Goal: Find specific page/section: Find specific page/section

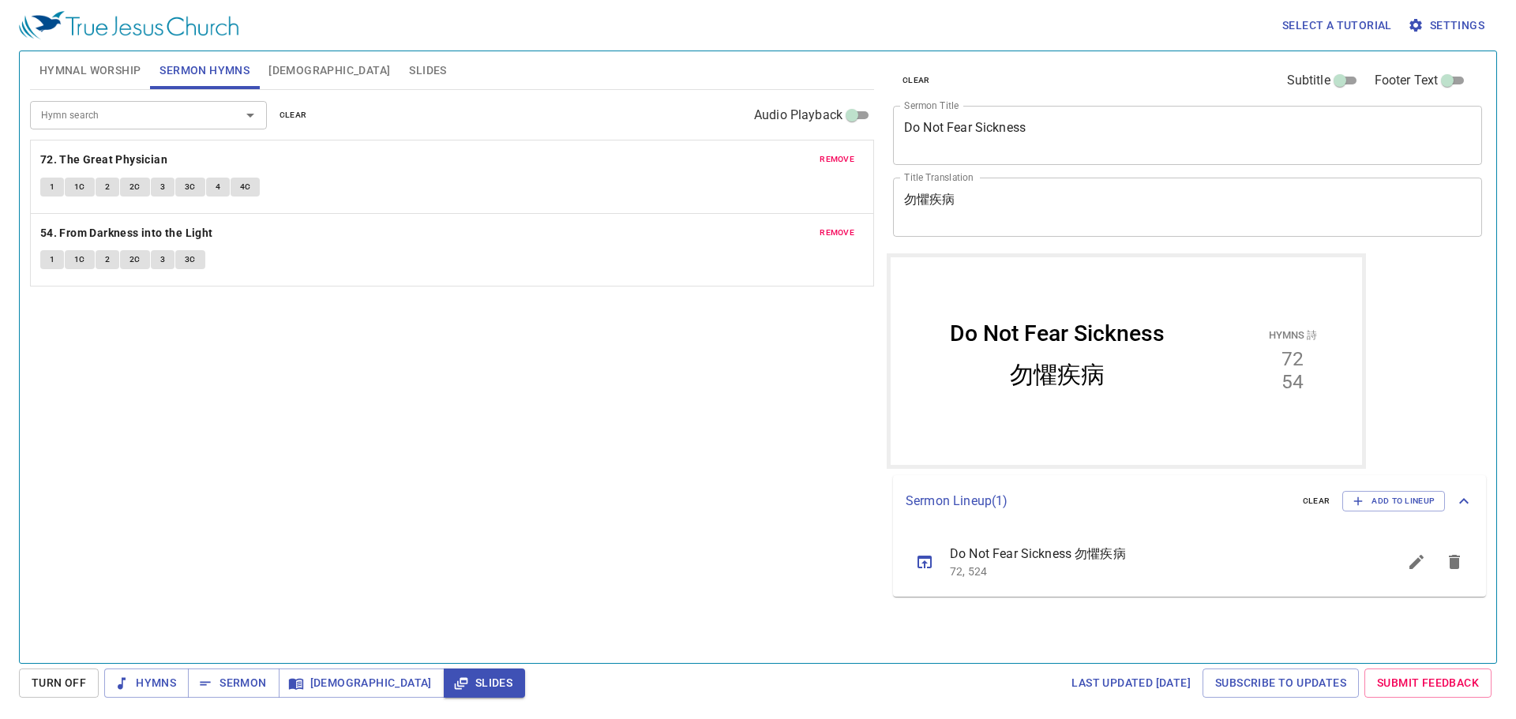
click at [103, 73] on span "Hymnal Worship" at bounding box center [90, 71] width 102 height 20
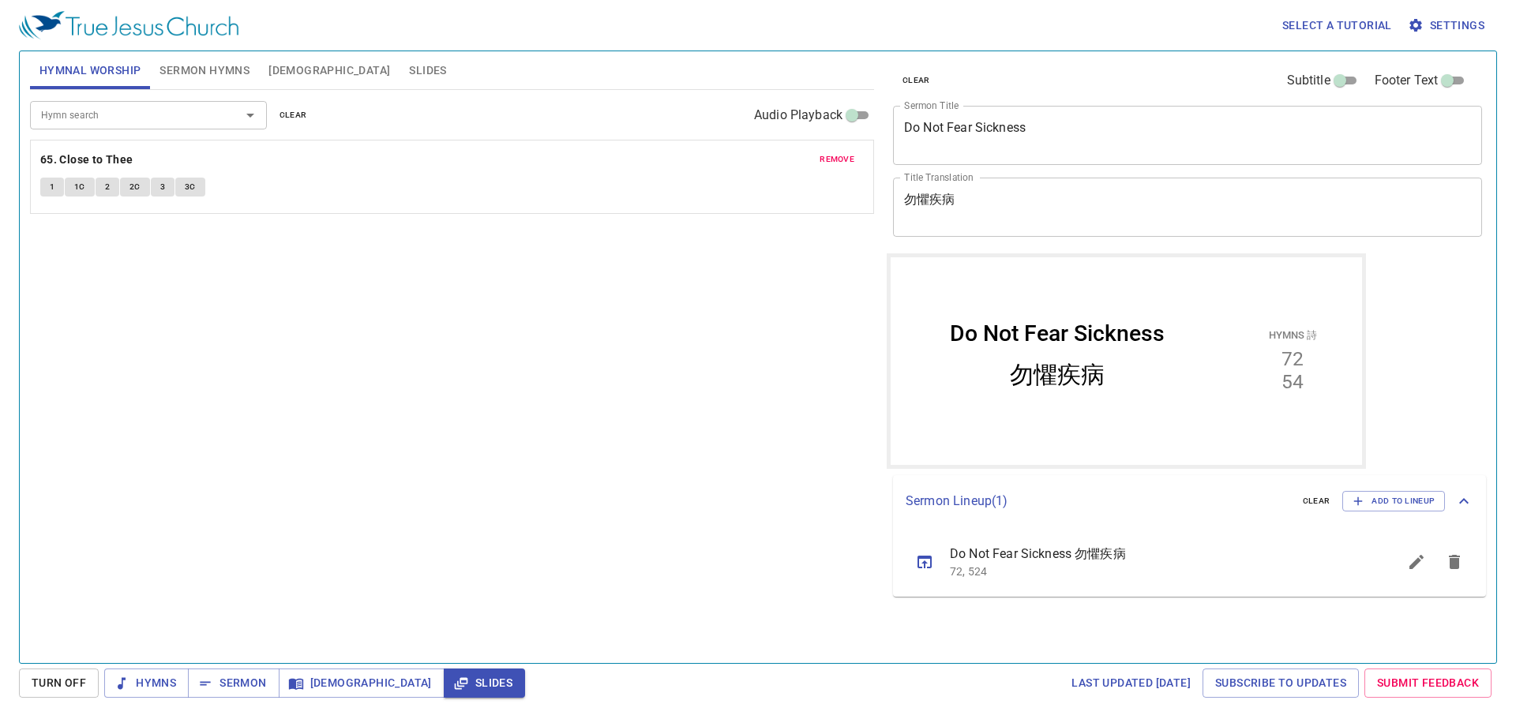
click at [829, 156] on span "remove" at bounding box center [837, 159] width 35 height 14
click at [133, 123] on input "Hymn search" at bounding box center [125, 115] width 181 height 18
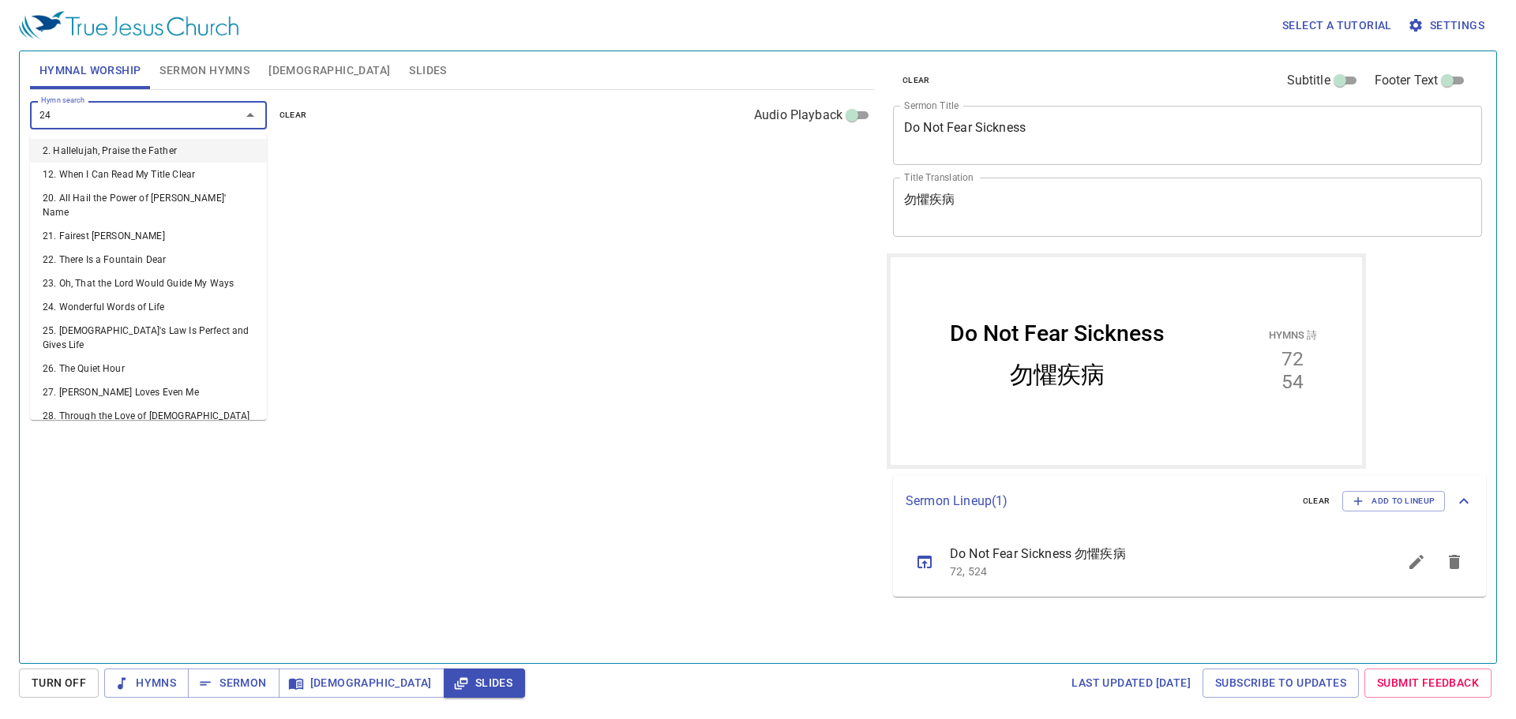
type input "244"
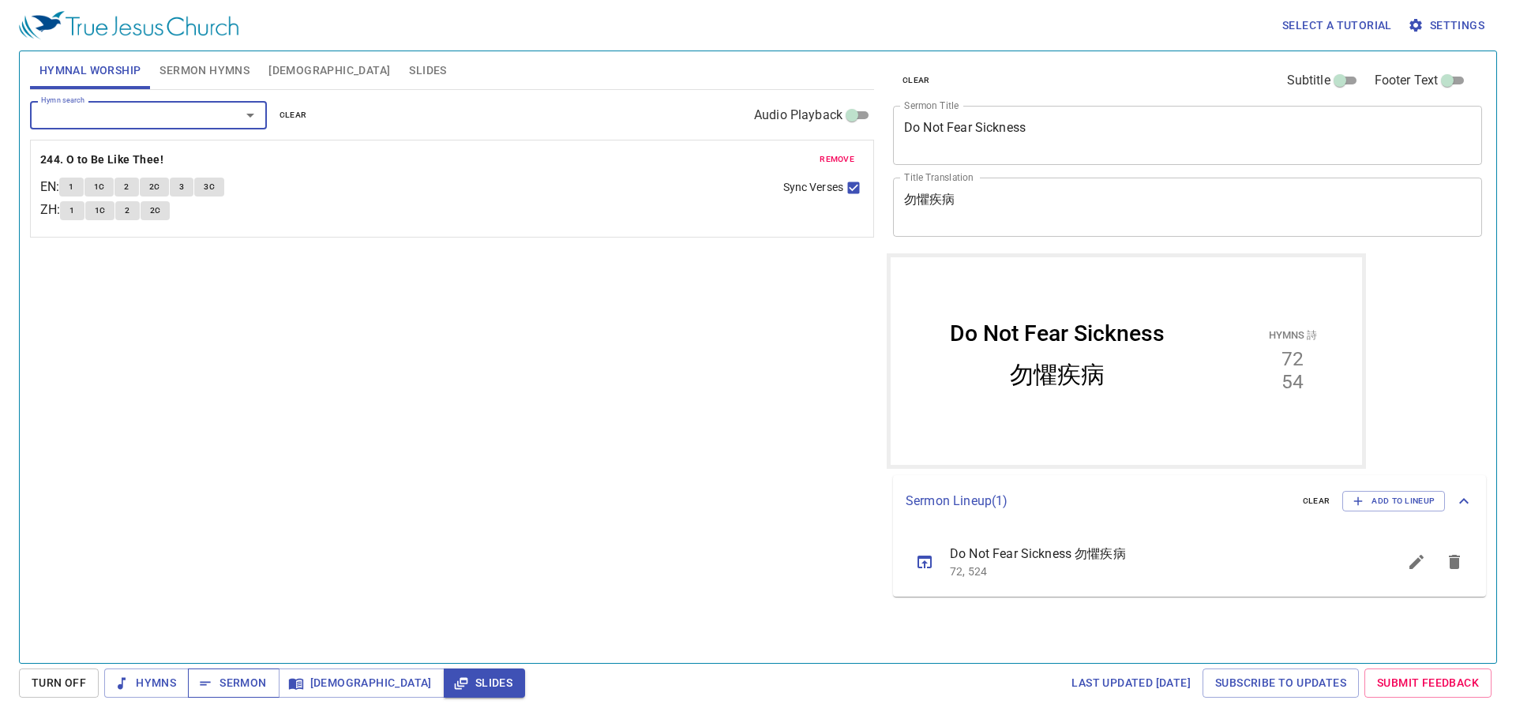
click at [216, 686] on span "Sermon" at bounding box center [234, 683] width 66 height 20
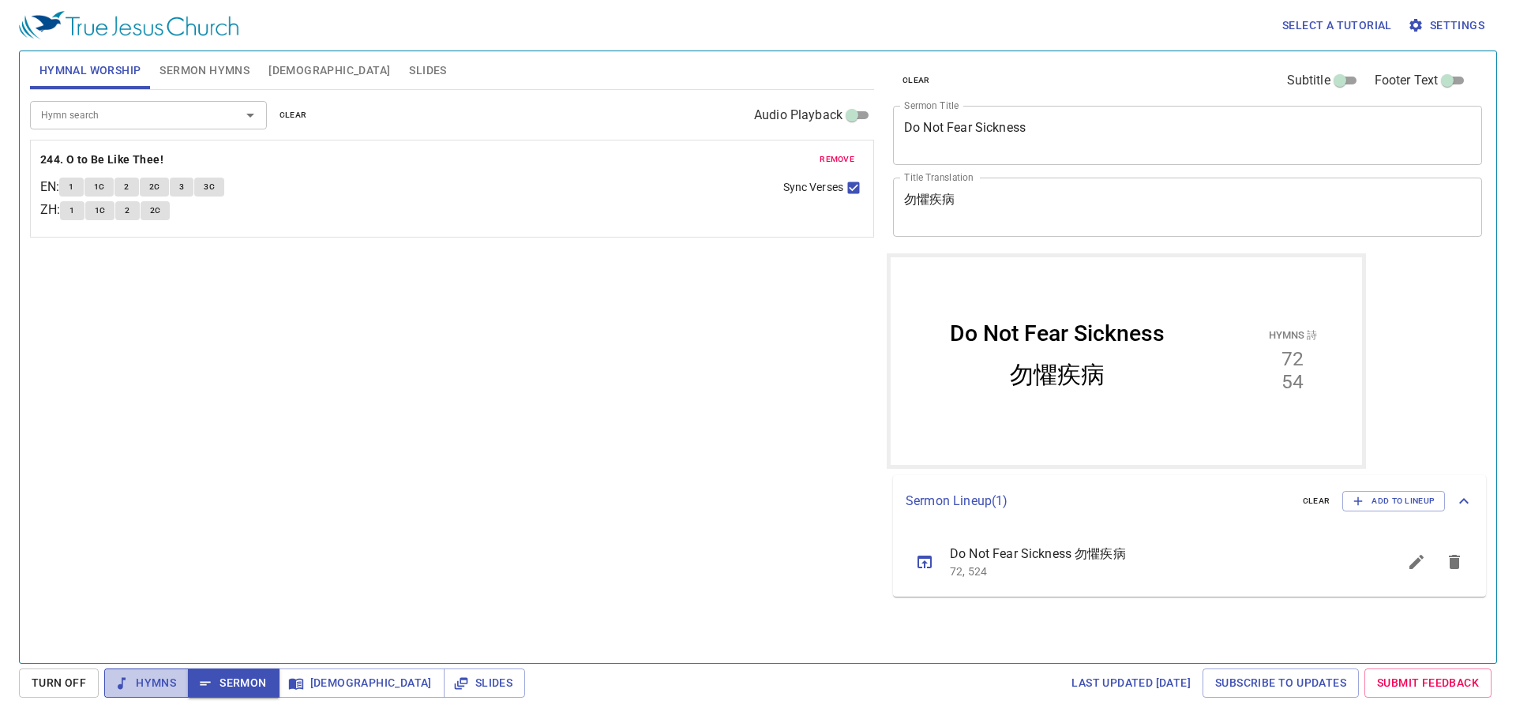
drag, startPoint x: 159, startPoint y: 685, endPoint x: 181, endPoint y: 683, distance: 22.2
click at [158, 685] on span "Hymns" at bounding box center [146, 683] width 59 height 20
click at [70, 187] on button "1" at bounding box center [71, 187] width 24 height 19
